Goal: Transaction & Acquisition: Download file/media

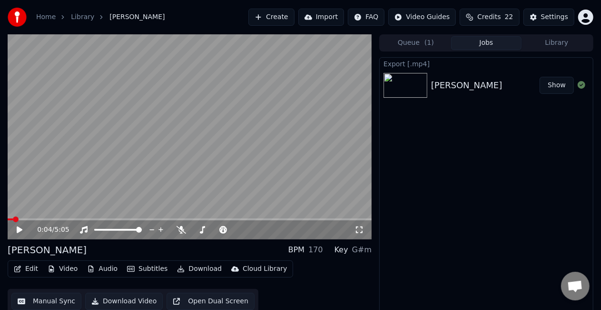
click at [321, 186] on video at bounding box center [190, 136] width 364 height 205
click at [313, 177] on video at bounding box center [190, 136] width 364 height 205
click at [546, 42] on button "Library" at bounding box center [557, 43] width 70 height 14
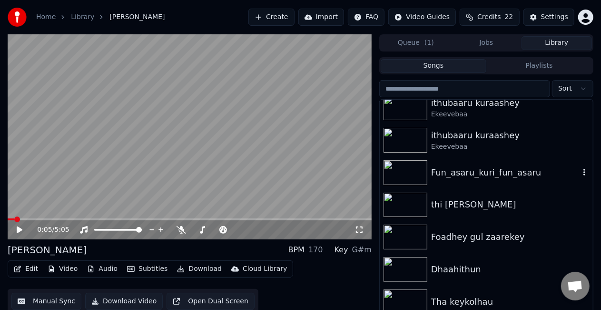
scroll to position [476, 0]
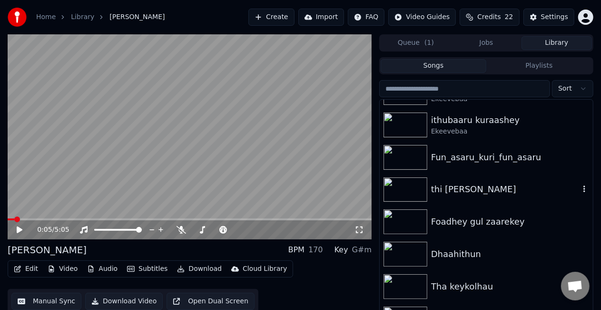
click at [470, 196] on div "thi [PERSON_NAME]" at bounding box center [486, 189] width 213 height 32
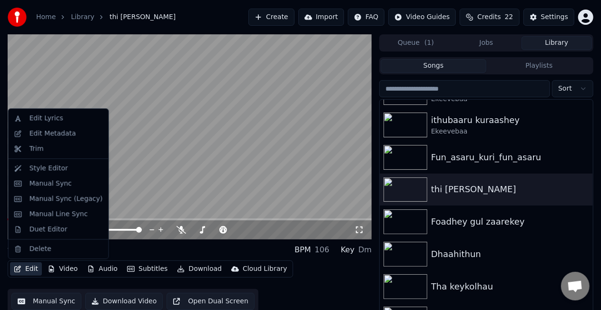
click at [30, 267] on button "Edit" at bounding box center [26, 268] width 32 height 13
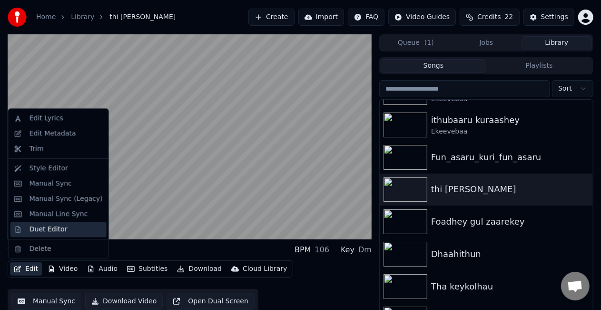
click at [38, 231] on div "Duet Editor" at bounding box center [49, 229] width 38 height 10
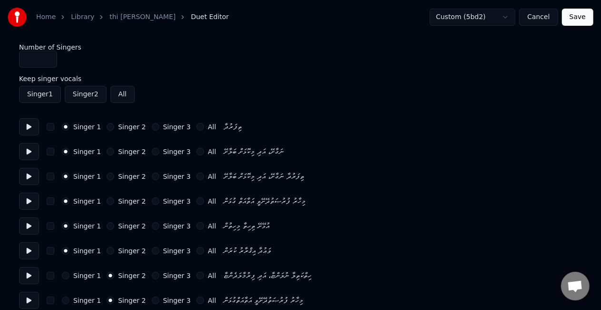
type input "*"
click at [46, 57] on input "*" at bounding box center [38, 58] width 38 height 17
click at [576, 18] on button "Save" at bounding box center [577, 17] width 31 height 17
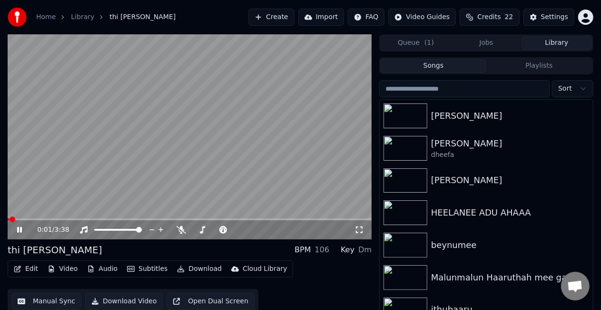
click at [26, 220] on span at bounding box center [190, 219] width 364 height 2
click at [111, 181] on video at bounding box center [190, 136] width 364 height 205
click at [202, 172] on video at bounding box center [190, 136] width 364 height 205
click at [234, 151] on video at bounding box center [190, 136] width 364 height 205
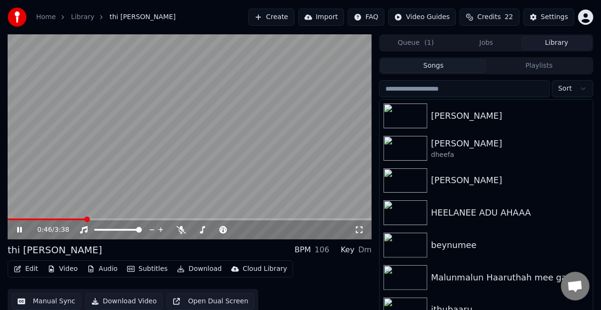
click at [245, 145] on video at bounding box center [190, 136] width 364 height 205
click at [301, 146] on video at bounding box center [190, 136] width 364 height 205
click at [298, 146] on video at bounding box center [190, 136] width 364 height 205
click at [277, 152] on video at bounding box center [190, 136] width 364 height 205
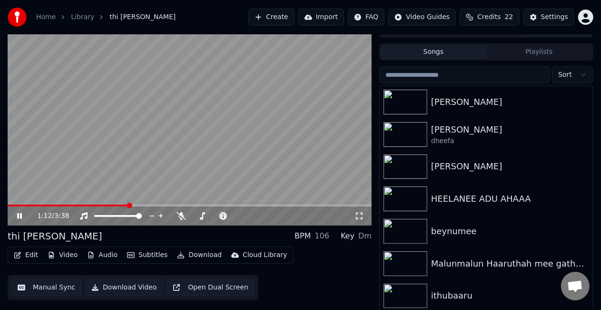
scroll to position [21, 0]
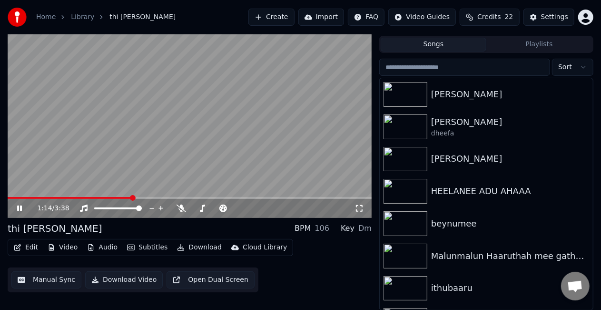
click at [30, 244] on button "Edit" at bounding box center [26, 246] width 32 height 13
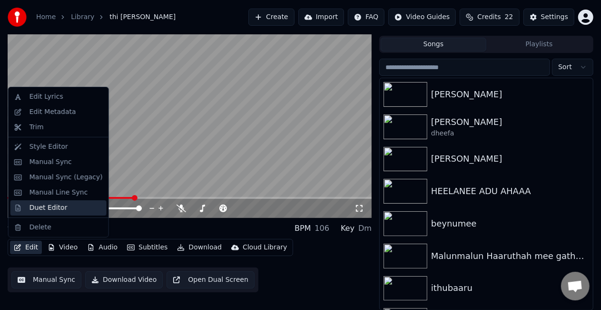
click at [42, 210] on div "Duet Editor" at bounding box center [49, 208] width 38 height 10
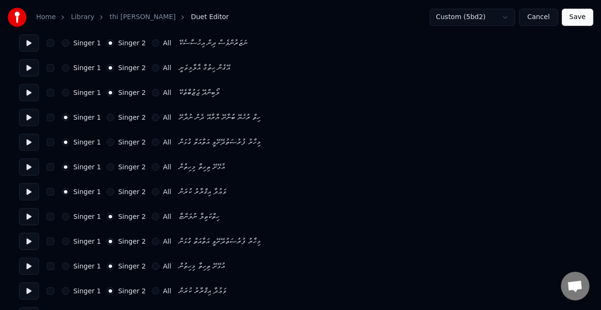
scroll to position [1172, 0]
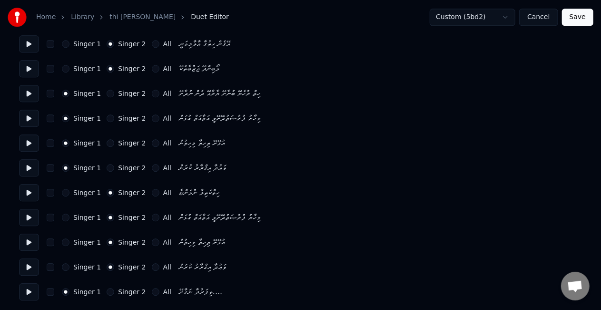
click at [152, 291] on button "All" at bounding box center [156, 292] width 8 height 8
click at [107, 291] on button "Singer 2" at bounding box center [111, 292] width 8 height 8
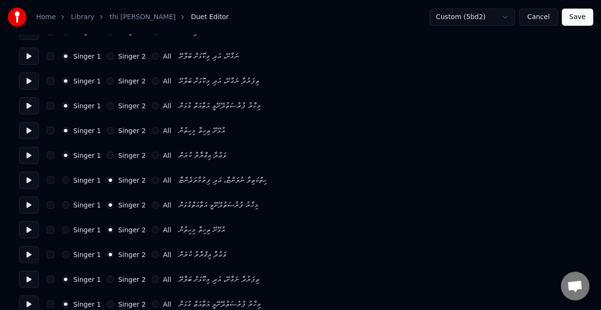
scroll to position [48, 0]
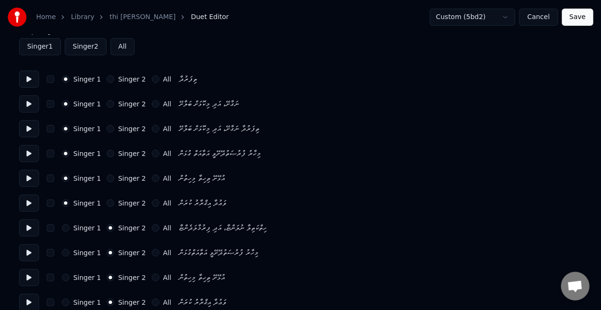
click at [183, 181] on div "އުޅޭށޭ ތިހިތާ މިހިތުން" at bounding box center [202, 177] width 46 height 11
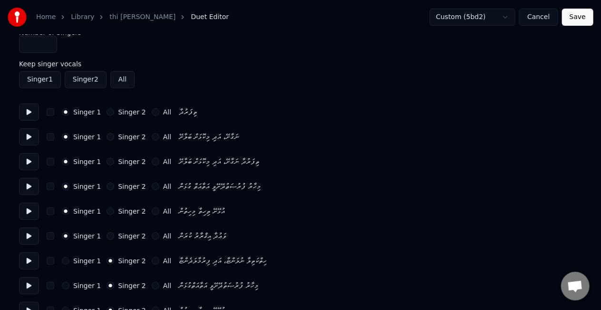
scroll to position [0, 0]
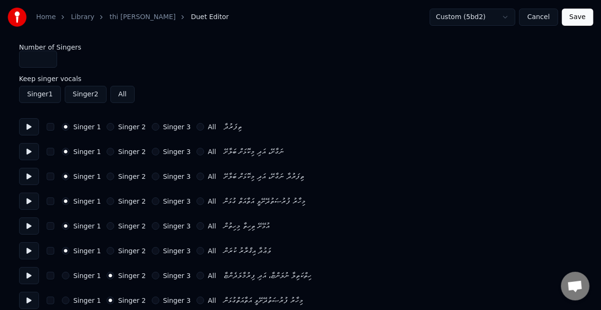
type input "*"
click at [49, 55] on input "*" at bounding box center [38, 58] width 38 height 17
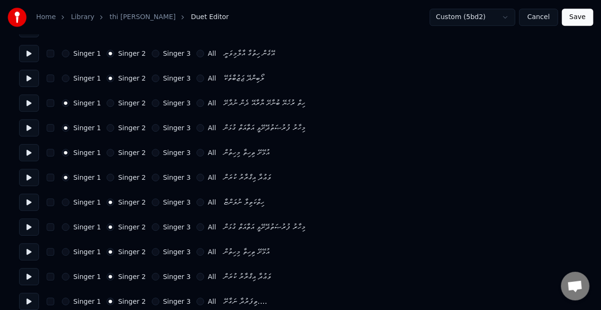
scroll to position [1172, 0]
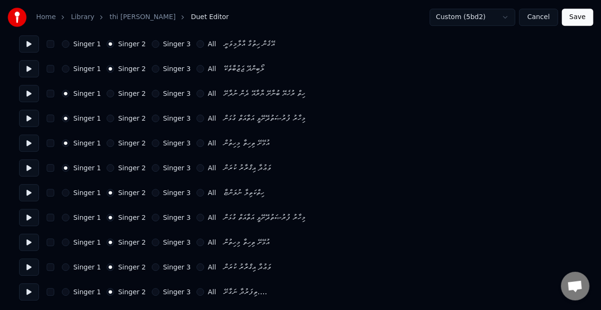
click at [30, 91] on button at bounding box center [29, 93] width 20 height 17
click at [28, 116] on button at bounding box center [29, 118] width 20 height 17
click at [26, 170] on button at bounding box center [29, 167] width 20 height 17
click at [24, 191] on button at bounding box center [29, 192] width 20 height 17
click at [25, 216] on button at bounding box center [29, 217] width 20 height 17
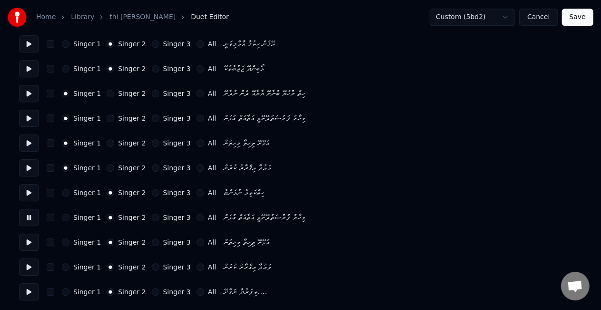
click at [26, 239] on button at bounding box center [29, 241] width 20 height 17
click at [28, 239] on button at bounding box center [29, 241] width 20 height 17
click at [152, 290] on button "Singer 3" at bounding box center [156, 292] width 8 height 8
click at [33, 262] on button at bounding box center [29, 266] width 20 height 17
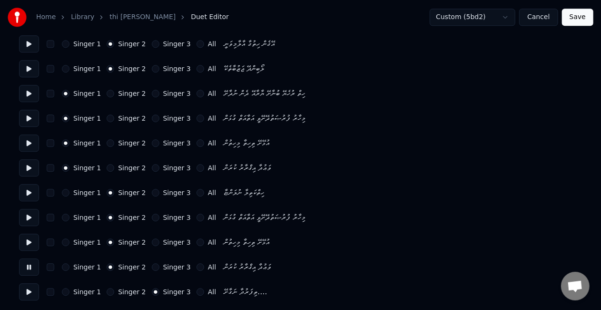
click at [33, 263] on button at bounding box center [29, 266] width 20 height 17
click at [29, 241] on button at bounding box center [29, 241] width 20 height 17
click at [27, 218] on button at bounding box center [29, 217] width 20 height 17
click at [30, 193] on button at bounding box center [29, 192] width 20 height 17
click at [28, 215] on button at bounding box center [29, 217] width 20 height 17
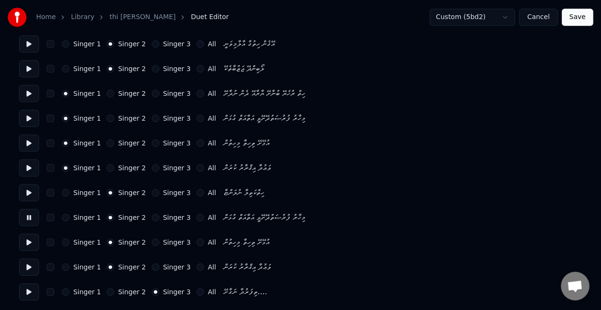
click at [28, 215] on button at bounding box center [29, 217] width 20 height 17
click at [152, 216] on button "Singer 3" at bounding box center [156, 217] width 8 height 8
click at [152, 241] on button "Singer 3" at bounding box center [156, 242] width 8 height 8
click at [152, 264] on button "Singer 3" at bounding box center [156, 267] width 8 height 8
click at [570, 13] on button "Save" at bounding box center [577, 17] width 31 height 17
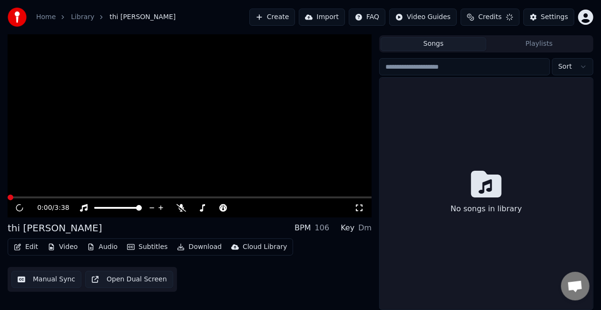
scroll to position [21, 0]
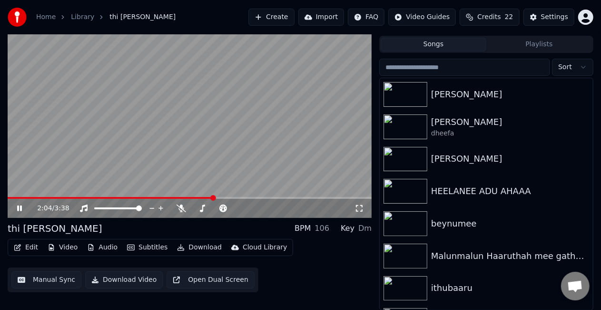
click at [213, 197] on span at bounding box center [190, 198] width 364 height 2
click at [285, 150] on video at bounding box center [190, 115] width 364 height 205
click at [295, 197] on span at bounding box center [190, 198] width 364 height 2
click at [294, 170] on video at bounding box center [190, 115] width 364 height 205
click at [320, 195] on video at bounding box center [190, 115] width 364 height 205
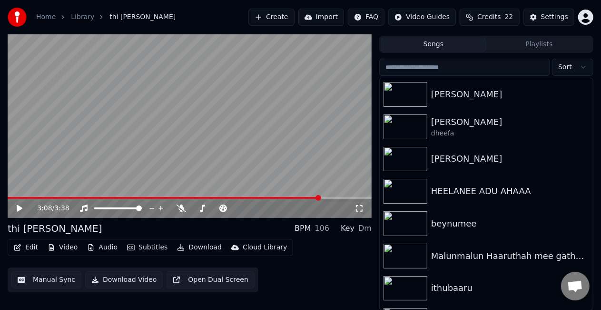
click at [320, 197] on span at bounding box center [190, 198] width 364 height 2
click at [268, 126] on video at bounding box center [190, 115] width 364 height 205
click at [180, 115] on video at bounding box center [190, 115] width 364 height 205
click at [154, 118] on video at bounding box center [190, 115] width 364 height 205
click at [156, 116] on video at bounding box center [190, 115] width 364 height 205
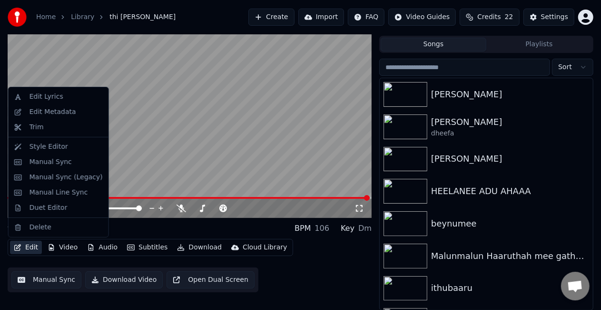
click at [30, 247] on button "Edit" at bounding box center [26, 246] width 32 height 13
click at [46, 203] on div "Duet Editor" at bounding box center [49, 208] width 38 height 10
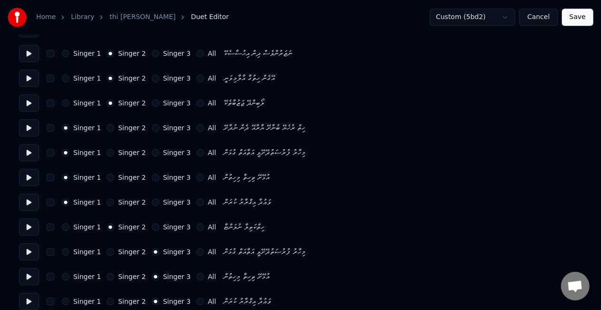
scroll to position [1172, 0]
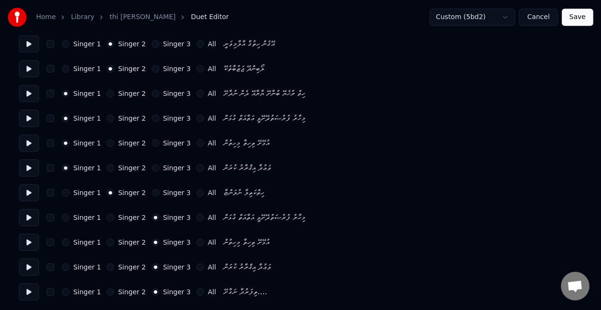
click at [66, 293] on button "Singer 1" at bounding box center [66, 292] width 8 height 8
click at [569, 22] on button "Save" at bounding box center [577, 17] width 31 height 17
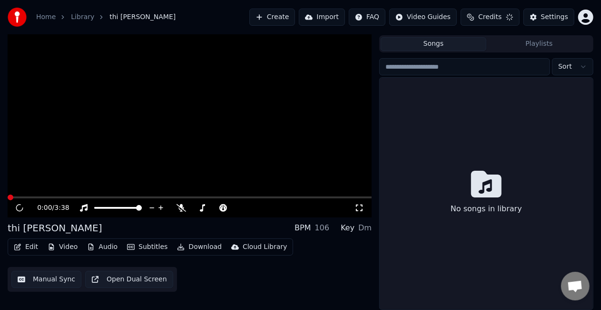
scroll to position [21, 0]
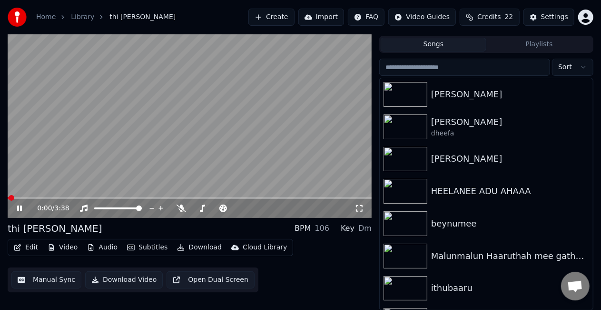
click at [182, 197] on span at bounding box center [190, 198] width 364 height 2
click at [230, 136] on video at bounding box center [190, 115] width 364 height 205
click at [195, 119] on video at bounding box center [190, 115] width 364 height 205
click at [195, 244] on button "Download" at bounding box center [199, 246] width 52 height 13
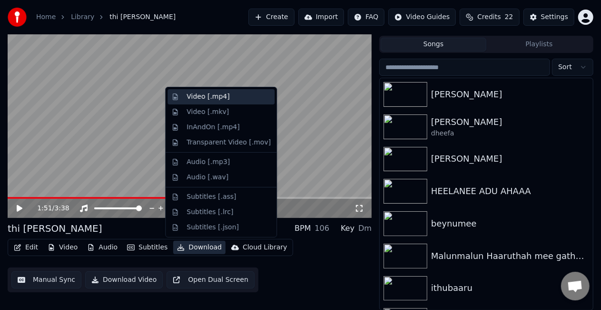
click at [225, 96] on div "Video [.mp4]" at bounding box center [229, 97] width 84 height 10
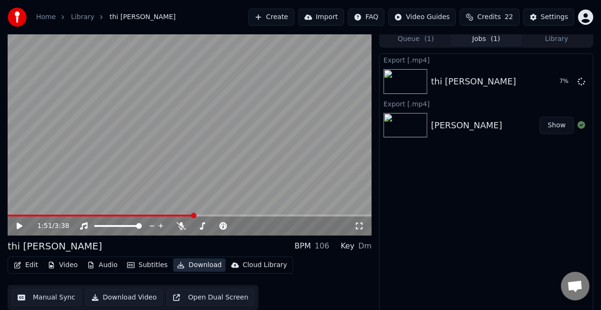
scroll to position [0, 0]
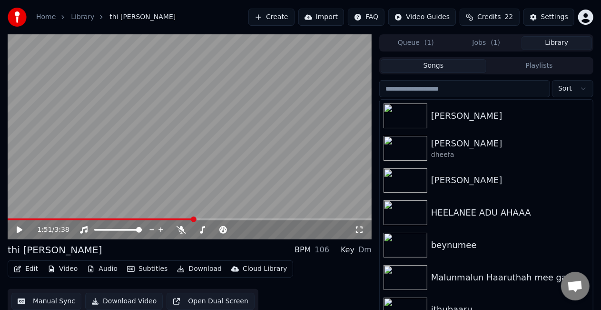
click at [554, 48] on button "Library" at bounding box center [557, 43] width 70 height 14
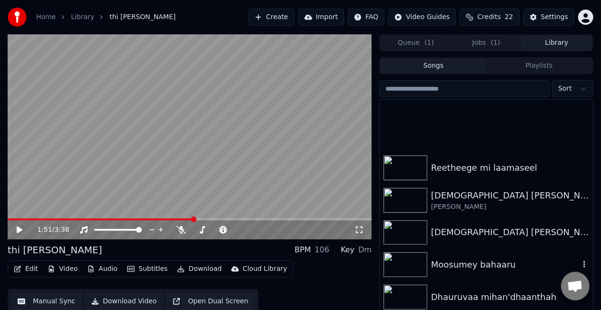
scroll to position [238, 0]
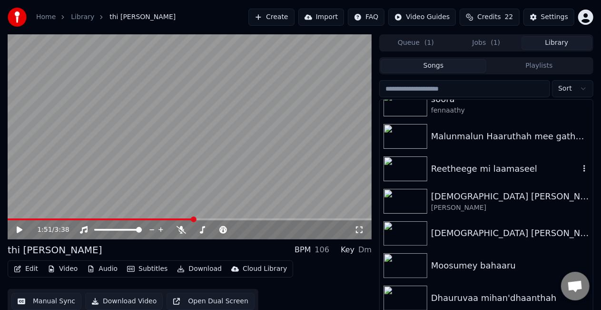
click at [504, 167] on div "Reetheege mi laamaseel" at bounding box center [505, 168] width 149 height 13
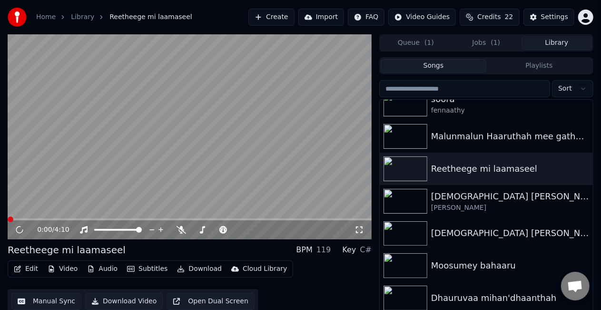
click at [36, 299] on button "Manual Sync" at bounding box center [46, 300] width 70 height 17
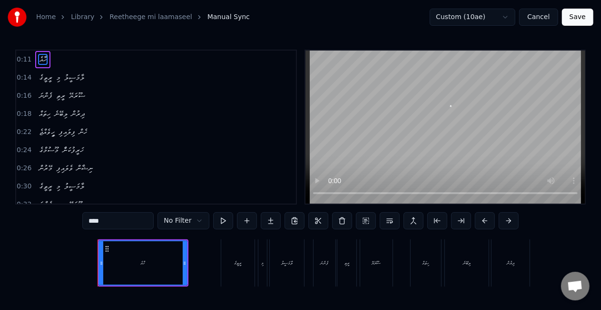
scroll to position [0, 516]
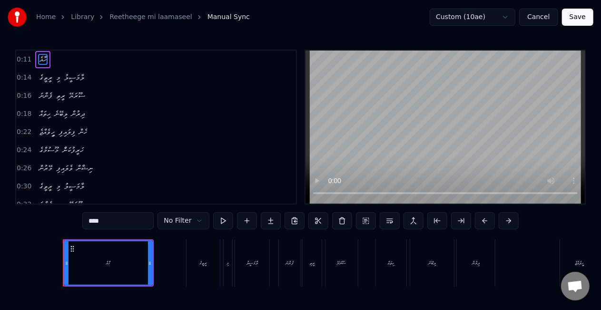
click at [574, 15] on button "Save" at bounding box center [577, 17] width 31 height 17
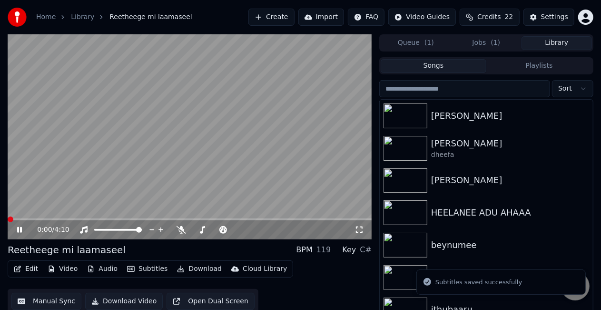
click at [29, 268] on button "Edit" at bounding box center [26, 268] width 32 height 13
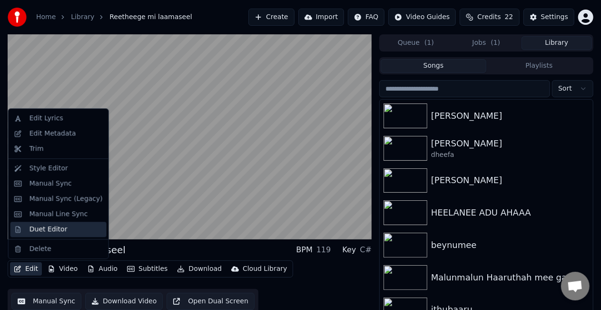
click at [38, 229] on div "Duet Editor" at bounding box center [49, 229] width 38 height 10
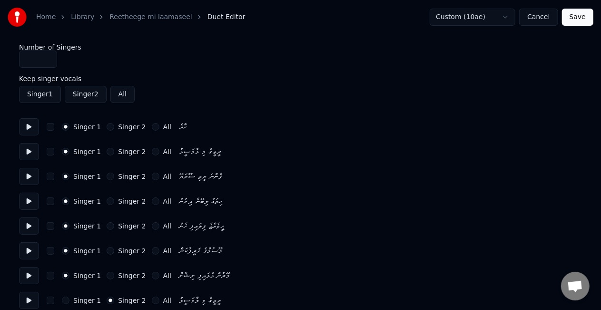
type input "*"
click at [49, 57] on input "*" at bounding box center [38, 58] width 38 height 17
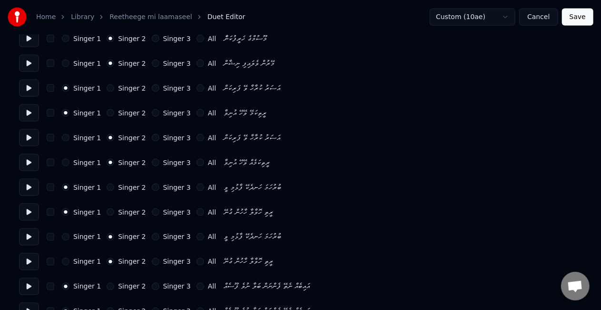
scroll to position [1000, 0]
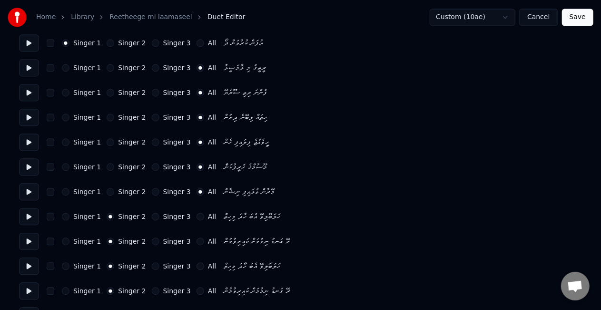
click at [152, 68] on button "Singer 3" at bounding box center [156, 68] width 8 height 8
click at [152, 91] on button "Singer 3" at bounding box center [156, 93] width 8 height 8
click at [152, 119] on button "Singer 3" at bounding box center [156, 117] width 8 height 8
click at [152, 140] on button "Singer 3" at bounding box center [156, 142] width 8 height 8
click at [147, 162] on div "Singer 1 Singer 2 Singer 3 All މޫސުމްގެ ޚަރީފުކަންެ" at bounding box center [300, 166] width 563 height 17
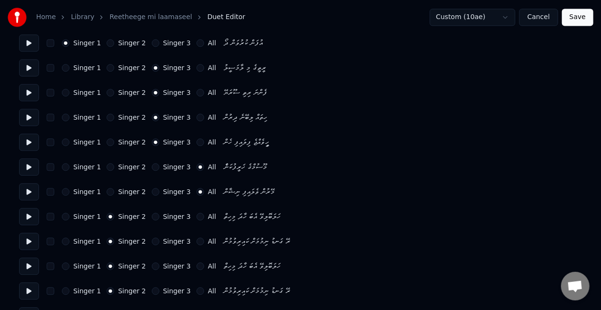
click at [152, 167] on button "Singer 3" at bounding box center [156, 167] width 8 height 8
click at [152, 190] on button "Singer 3" at bounding box center [156, 192] width 8 height 8
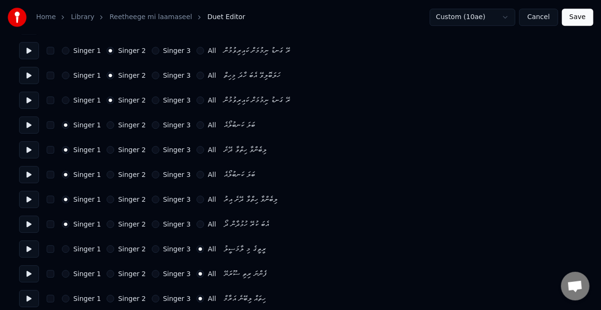
scroll to position [1286, 0]
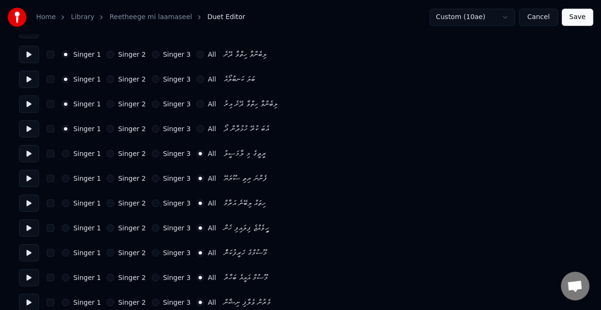
click at [152, 153] on button "Singer 3" at bounding box center [156, 154] width 8 height 8
click at [152, 176] on button "Singer 3" at bounding box center [156, 178] width 8 height 8
click at [144, 203] on div "Singer 1 Singer 2 Singer 3 All" at bounding box center [139, 203] width 154 height 8
click at [152, 205] on button "Singer 3" at bounding box center [156, 203] width 8 height 8
click at [152, 229] on button "Singer 3" at bounding box center [156, 228] width 8 height 8
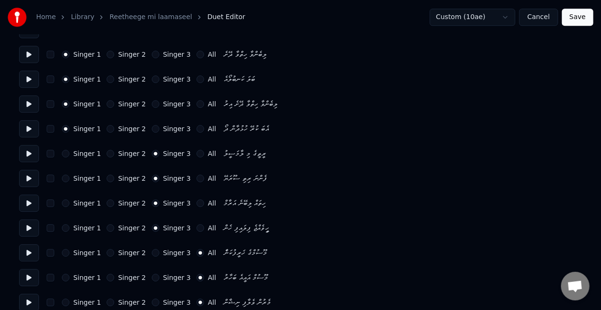
click at [152, 250] on button "Singer 3" at bounding box center [156, 253] width 8 height 8
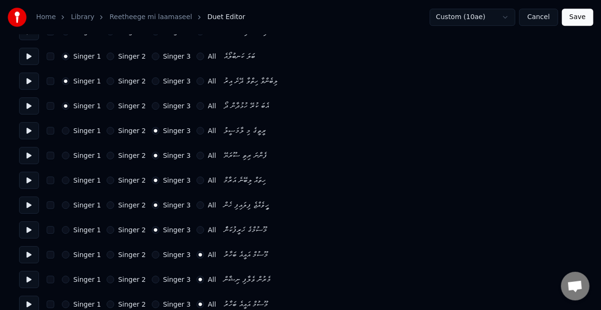
scroll to position [1321, 0]
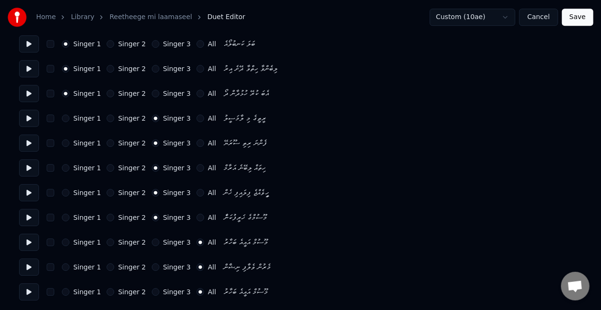
click at [152, 241] on button "Singer 3" at bounding box center [156, 242] width 8 height 8
click at [152, 267] on button "Singer 3" at bounding box center [156, 267] width 8 height 8
click at [152, 290] on button "Singer 3" at bounding box center [156, 292] width 8 height 8
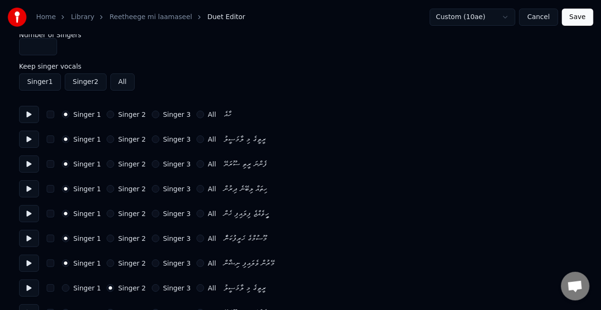
scroll to position [0, 0]
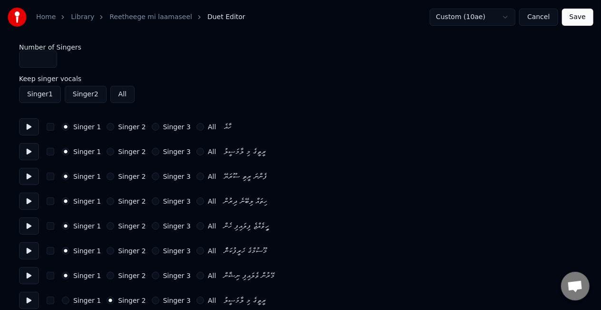
click at [567, 19] on button "Save" at bounding box center [577, 17] width 31 height 17
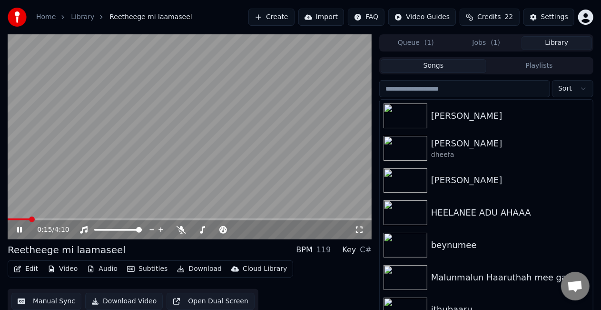
click at [30, 218] on span at bounding box center [190, 219] width 364 height 2
click at [30, 218] on span at bounding box center [32, 219] width 6 height 6
click at [142, 171] on video at bounding box center [190, 136] width 364 height 205
click at [112, 182] on video at bounding box center [190, 136] width 364 height 205
click at [77, 218] on video at bounding box center [190, 136] width 364 height 205
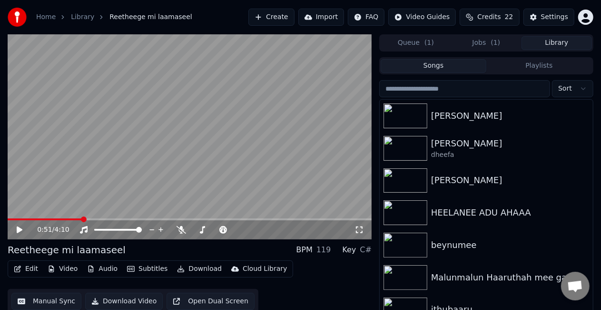
click at [82, 218] on span at bounding box center [190, 219] width 364 height 2
click at [125, 169] on video at bounding box center [190, 136] width 364 height 205
click at [223, 219] on span at bounding box center [190, 219] width 364 height 2
click at [222, 182] on video at bounding box center [190, 136] width 364 height 205
click at [227, 179] on video at bounding box center [190, 136] width 364 height 205
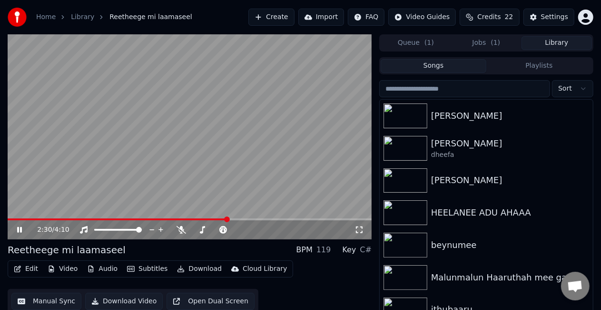
click at [262, 149] on video at bounding box center [190, 136] width 364 height 205
click at [260, 152] on video at bounding box center [190, 136] width 364 height 205
click at [256, 159] on video at bounding box center [190, 136] width 364 height 205
click at [230, 161] on video at bounding box center [190, 136] width 364 height 205
click at [278, 141] on video at bounding box center [190, 136] width 364 height 205
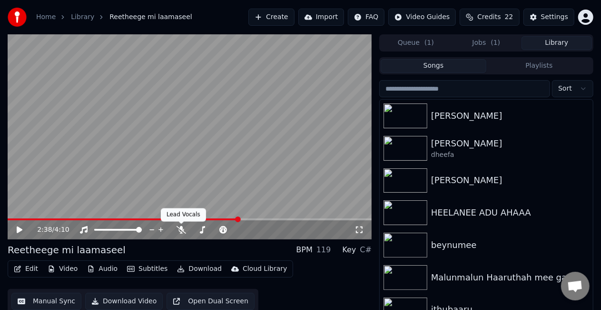
click at [218, 154] on video at bounding box center [190, 136] width 364 height 205
click at [223, 154] on video at bounding box center [190, 136] width 364 height 205
click at [430, 43] on span "( 1 )" at bounding box center [430, 43] width 10 height 10
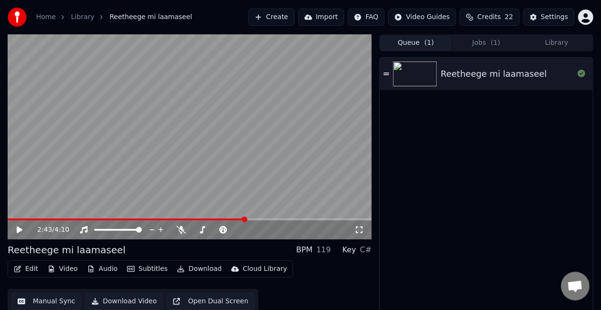
click at [482, 45] on button "Jobs ( 1 )" at bounding box center [486, 43] width 70 height 14
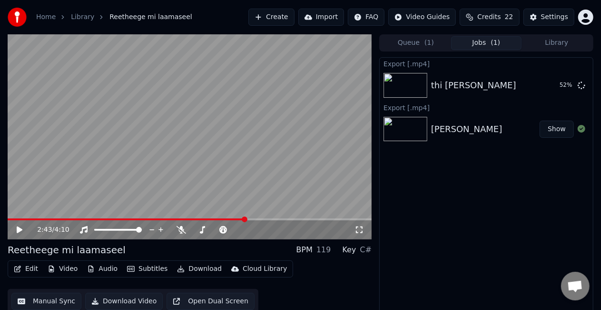
click at [416, 40] on button "Queue ( 1 )" at bounding box center [416, 43] width 70 height 14
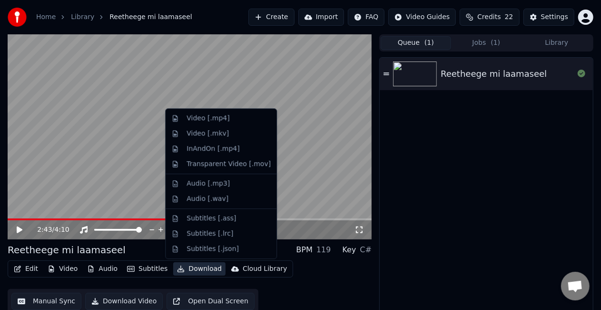
click at [190, 266] on button "Download" at bounding box center [199, 268] width 52 height 13
click at [215, 119] on div "Video [.mp4]" at bounding box center [208, 118] width 43 height 10
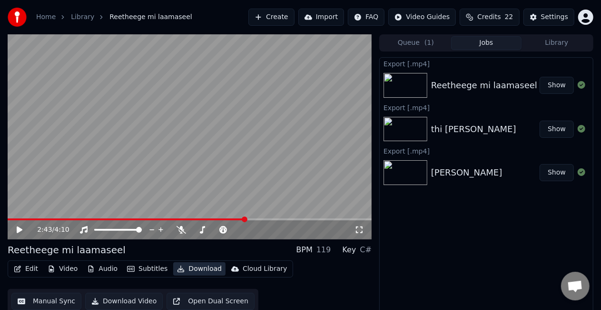
scroll to position [10, 0]
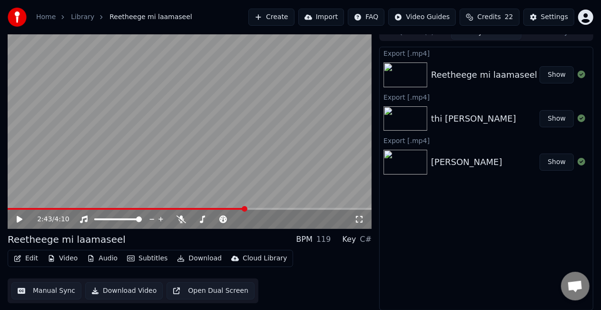
click at [30, 259] on button "Edit" at bounding box center [26, 257] width 32 height 13
